Goal: Information Seeking & Learning: Compare options

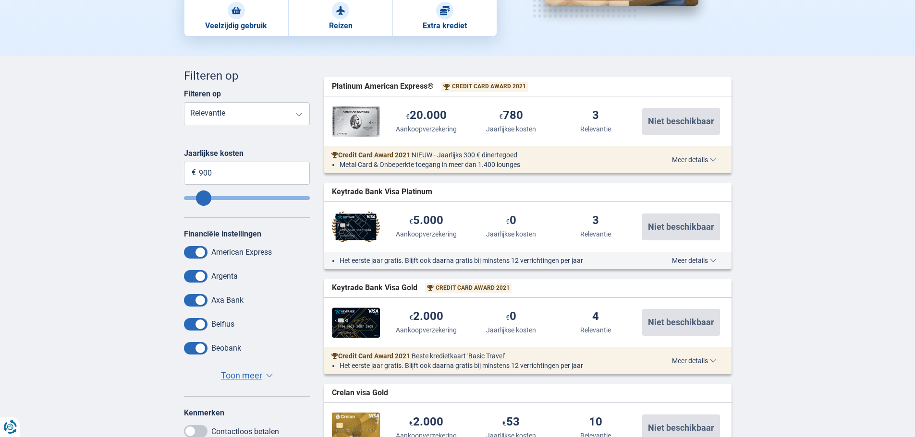
scroll to position [240, 0]
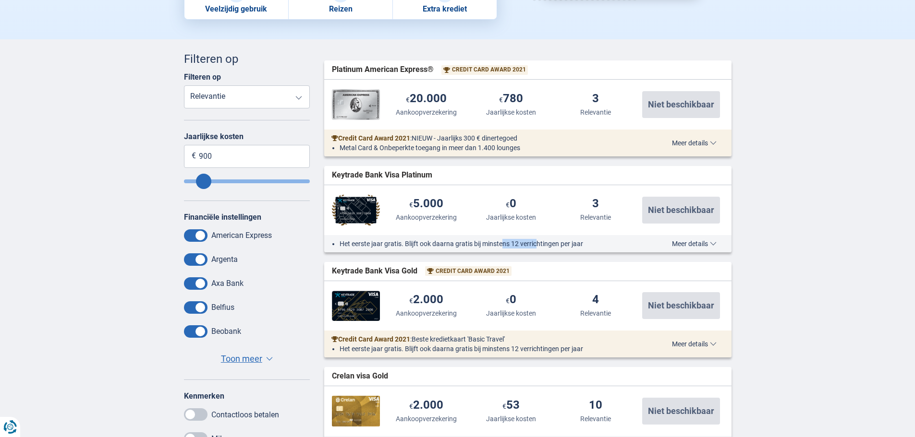
drag, startPoint x: 539, startPoint y: 242, endPoint x: 502, endPoint y: 241, distance: 37.5
click at [502, 241] on li "Het eerste jaar gratis. Blijft ook daarna gratis bij minstens 12 verrichtingen …" at bounding box center [487, 244] width 296 height 10
drag, startPoint x: 500, startPoint y: 241, endPoint x: 458, endPoint y: 242, distance: 42.3
click at [458, 242] on li "Het eerste jaar gratis. Blijft ook daarna gratis bij minstens 12 verrichtingen …" at bounding box center [487, 244] width 296 height 10
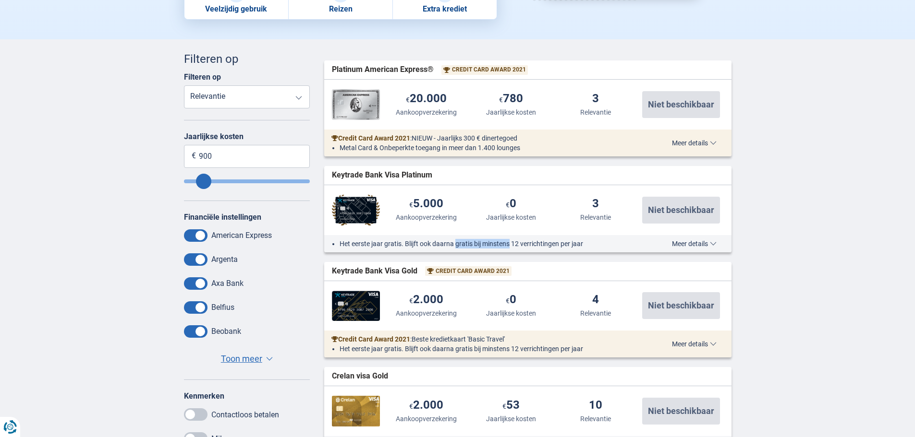
click at [458, 242] on li "Het eerste jaar gratis. Blijft ook daarna gratis bij minstens 12 verrichtingen …" at bounding box center [487, 244] width 296 height 10
click at [700, 247] on span "Meer details" at bounding box center [694, 244] width 45 height 7
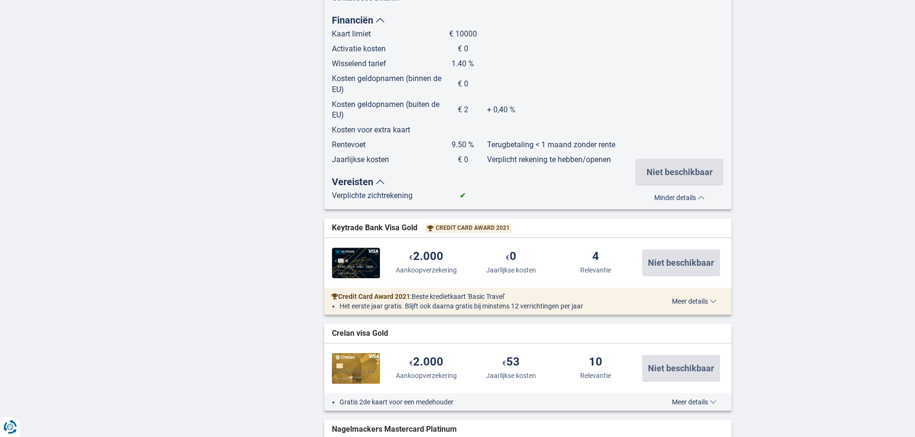
scroll to position [816, 0]
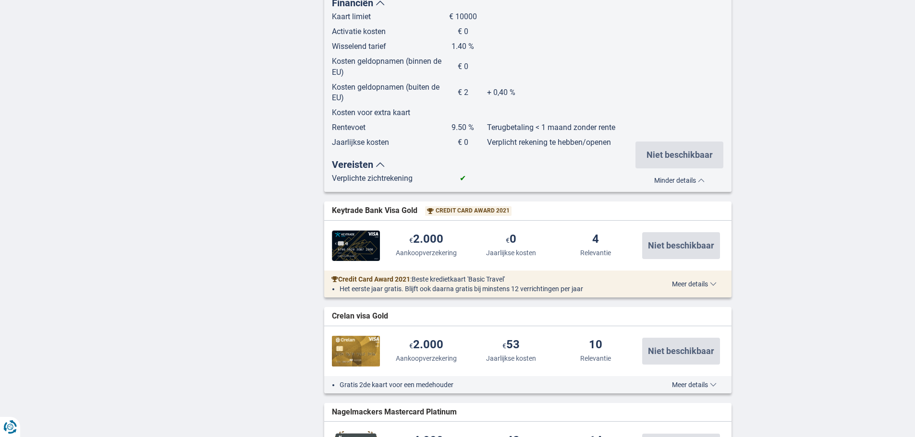
click at [695, 287] on span "Meer details" at bounding box center [694, 284] width 45 height 7
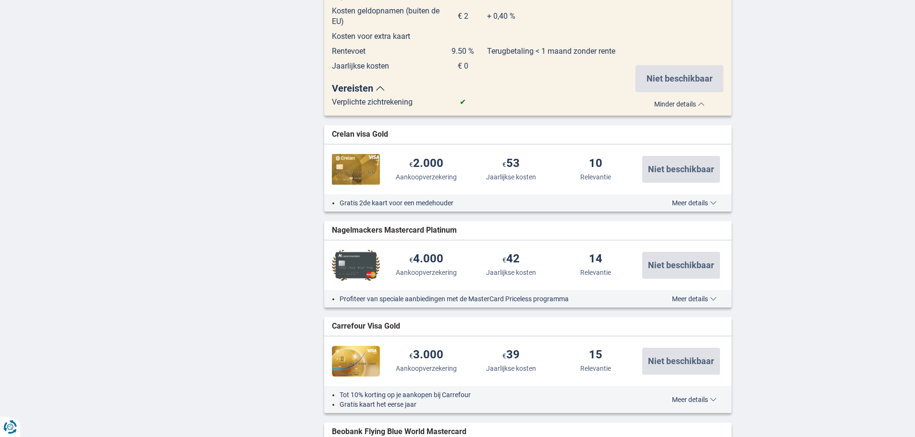
scroll to position [1536, 0]
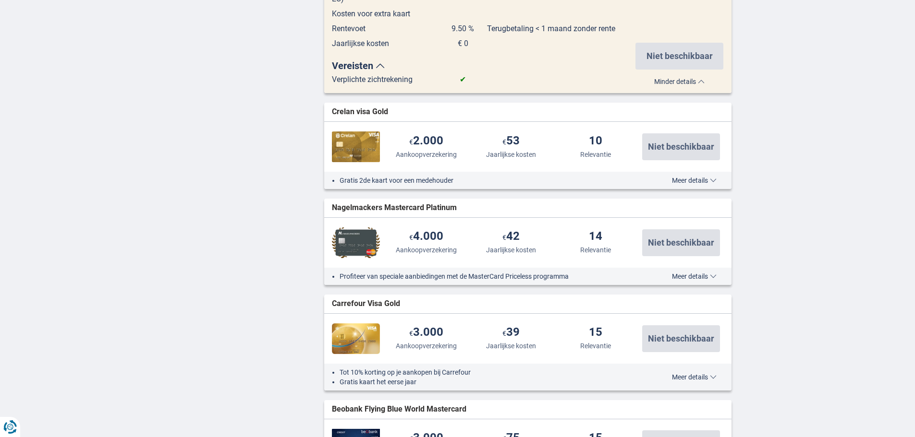
click at [700, 275] on span "Meer details" at bounding box center [694, 276] width 45 height 7
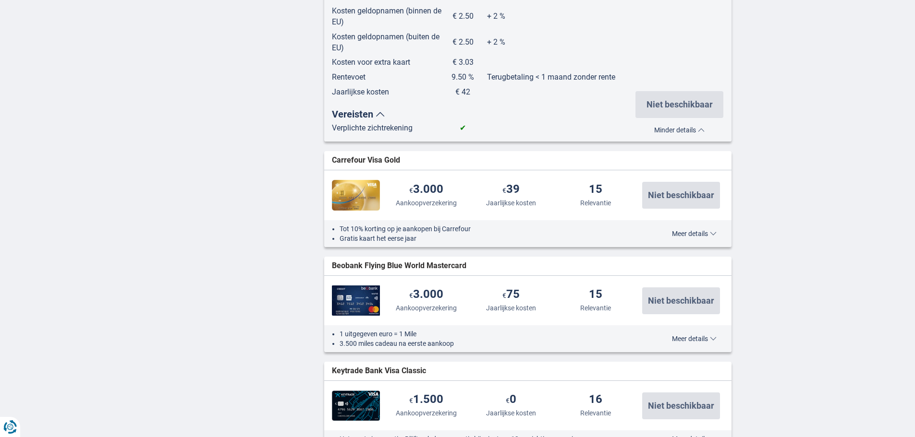
scroll to position [2209, 0]
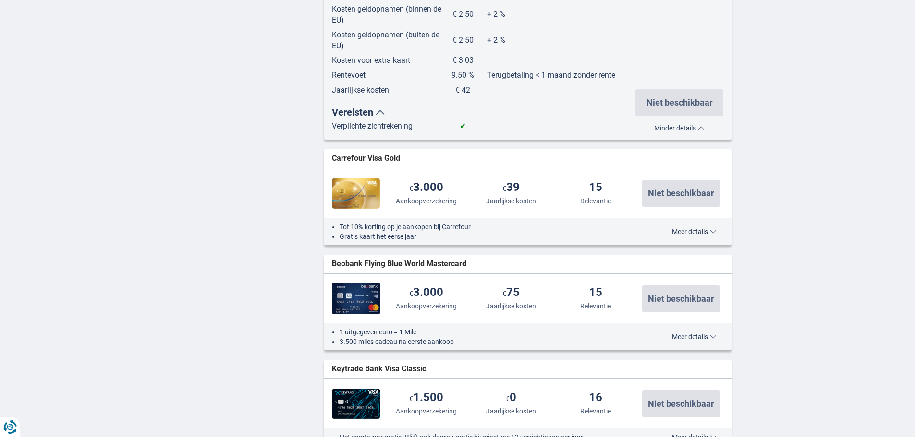
click at [696, 234] on span "Meer details" at bounding box center [694, 232] width 45 height 7
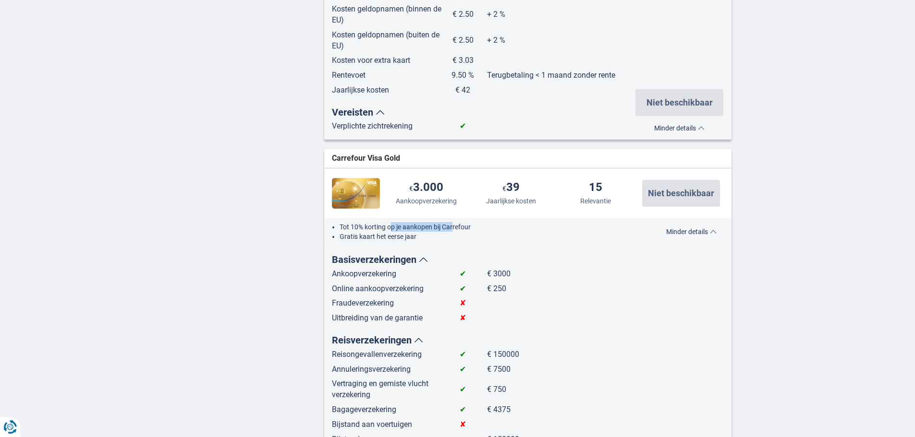
drag, startPoint x: 434, startPoint y: 226, endPoint x: 391, endPoint y: 223, distance: 43.3
click at [391, 223] on li "Tot 10% korting op je aankopen bij Carrefour" at bounding box center [487, 227] width 296 height 10
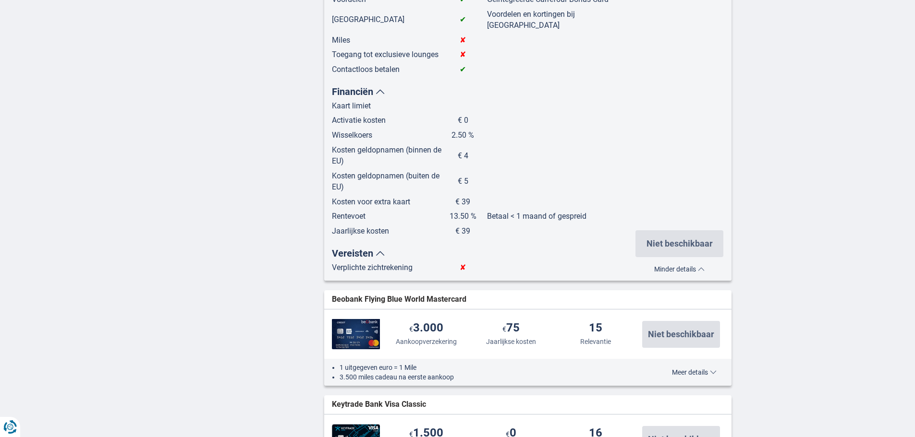
scroll to position [2833, 0]
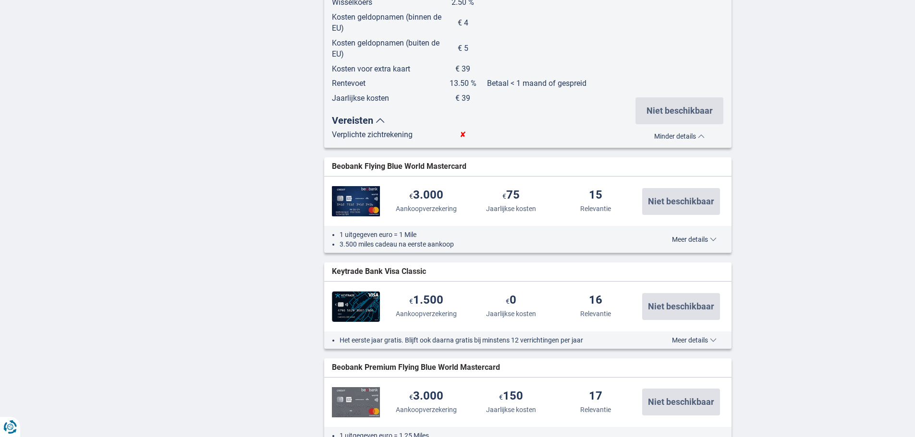
click at [687, 236] on span "Meer details" at bounding box center [694, 239] width 45 height 7
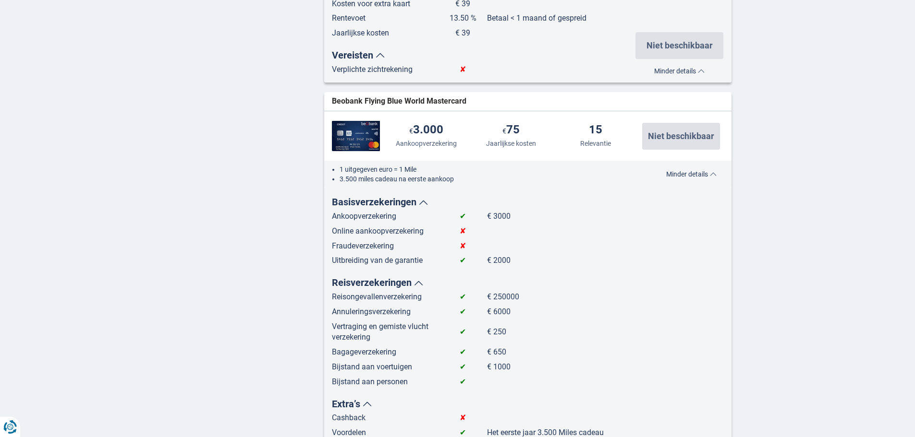
scroll to position [2881, 0]
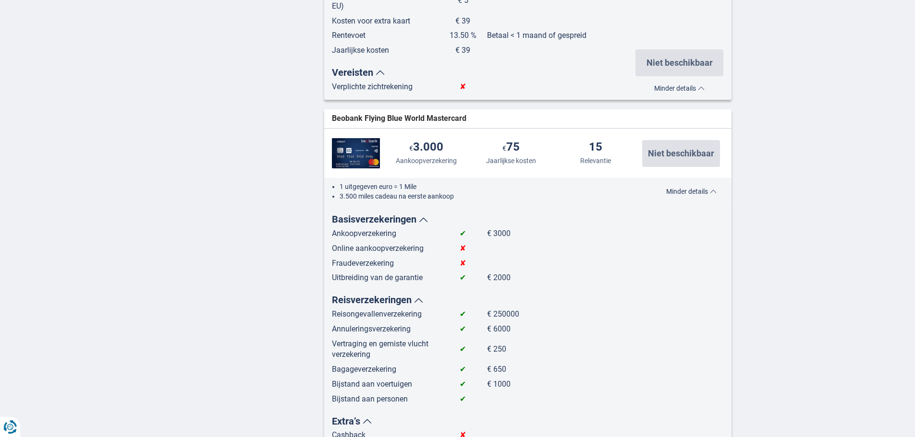
click at [418, 113] on span "Beobank Flying Blue World Mastercard" at bounding box center [399, 118] width 134 height 11
click at [424, 113] on span "Beobank Flying Blue World Mastercard" at bounding box center [399, 118] width 134 height 11
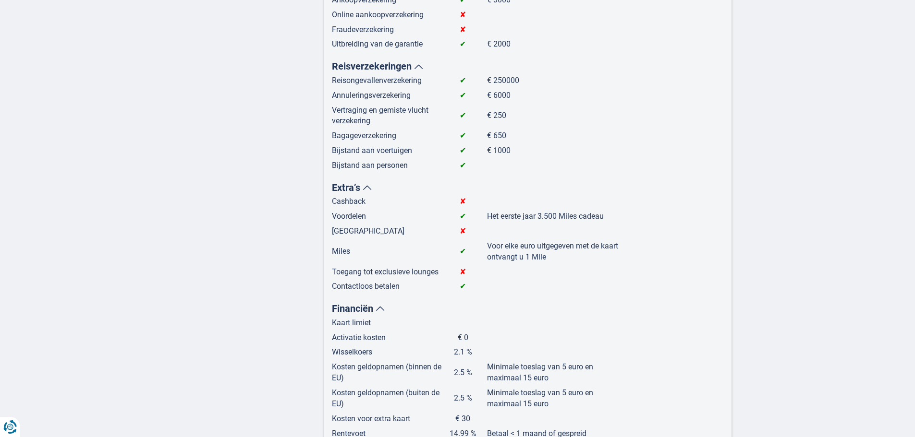
scroll to position [3121, 0]
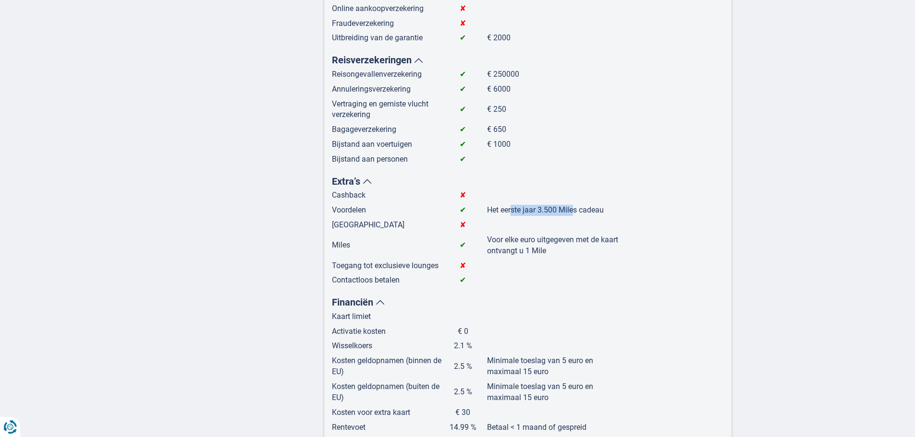
drag, startPoint x: 512, startPoint y: 198, endPoint x: 576, endPoint y: 200, distance: 63.9
click at [576, 205] on td "Het eerste jaar 3.500 Miles cadeau" at bounding box center [557, 212] width 141 height 15
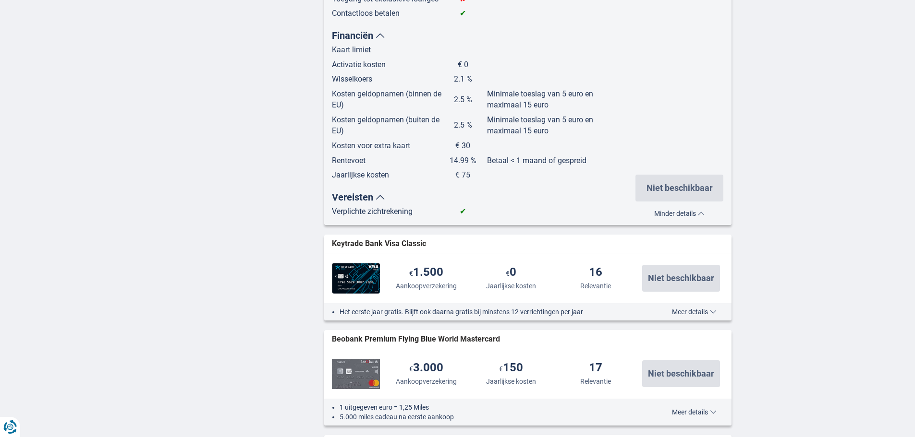
scroll to position [3409, 0]
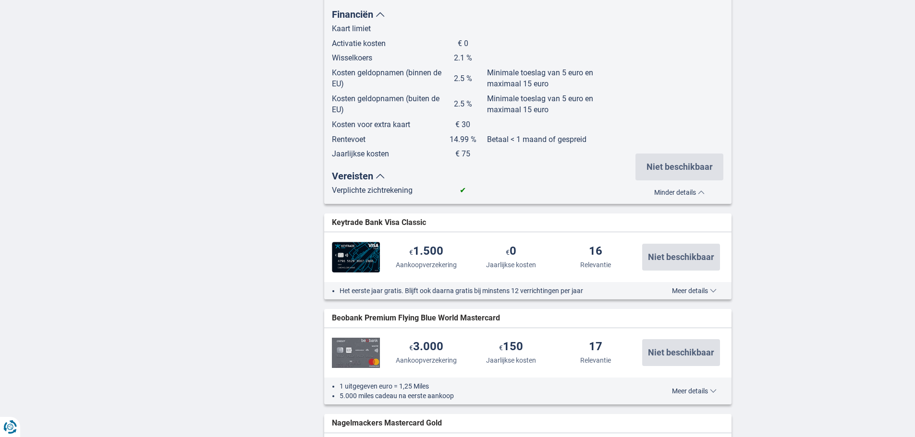
click at [692, 288] on span "Meer details" at bounding box center [694, 291] width 45 height 7
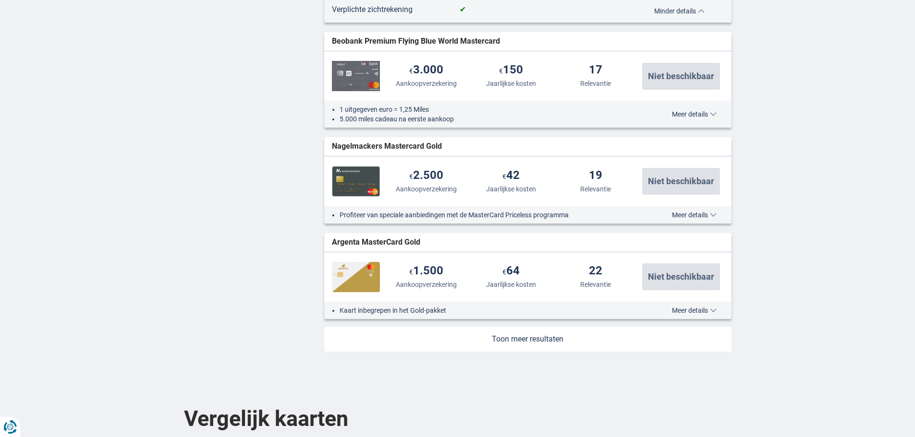
scroll to position [4225, 0]
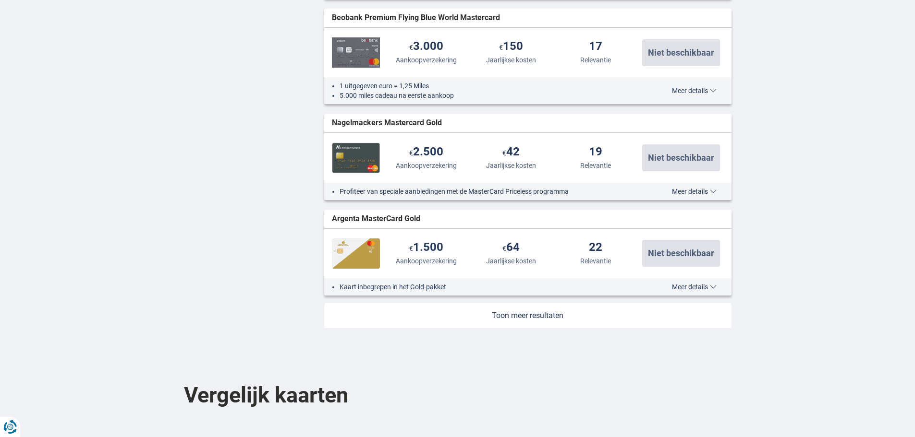
click at [674, 284] on span "Meer details" at bounding box center [694, 287] width 45 height 7
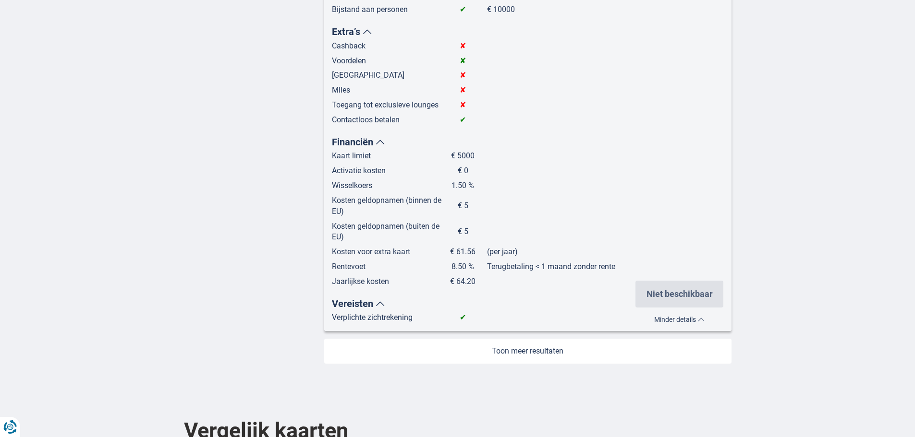
scroll to position [4993, 0]
